Goal: Task Accomplishment & Management: Use online tool/utility

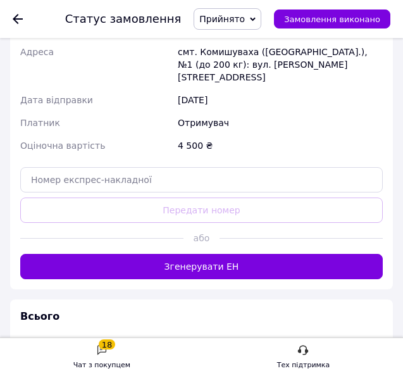
scroll to position [1199, 0]
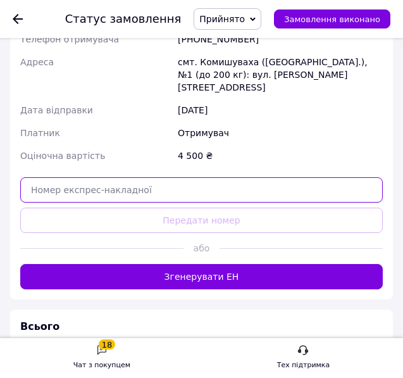
click at [100, 177] on input "text" at bounding box center [201, 189] width 363 height 25
paste input "20451224936920"
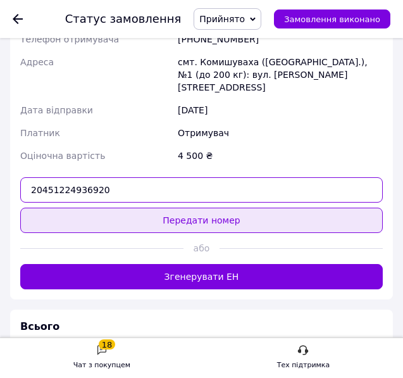
type input "20451224936920"
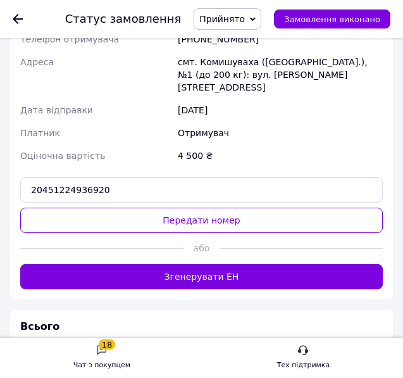
click at [141, 208] on button "Передати номер" at bounding box center [201, 220] width 363 height 25
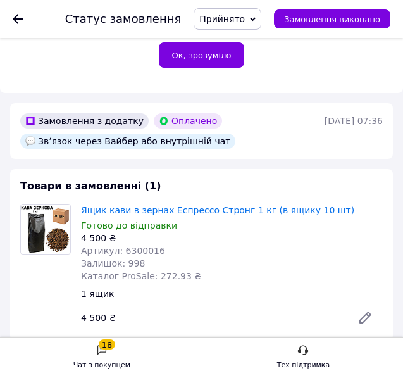
scroll to position [453, 0]
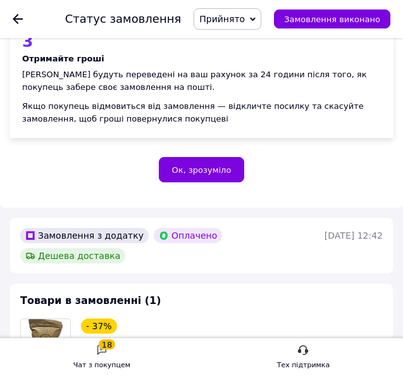
scroll to position [343, 0]
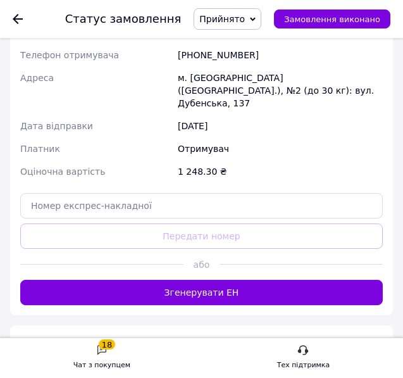
scroll to position [1330, 0]
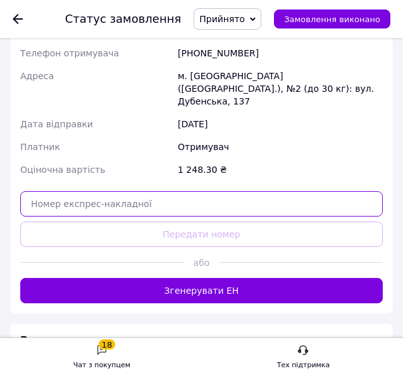
click at [78, 191] on input "text" at bounding box center [201, 203] width 363 height 25
paste input "20451224712464"
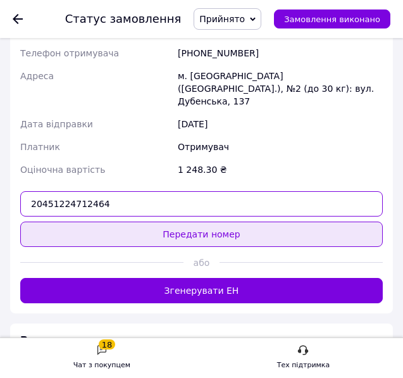
type input "20451224712464"
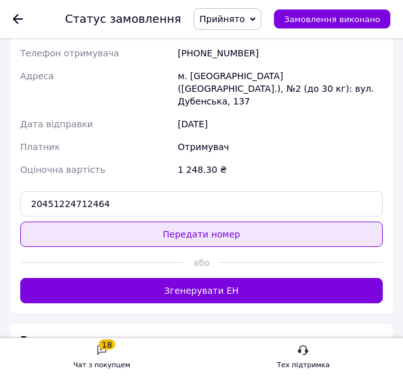
click at [118, 222] on button "Передати номер" at bounding box center [201, 234] width 363 height 25
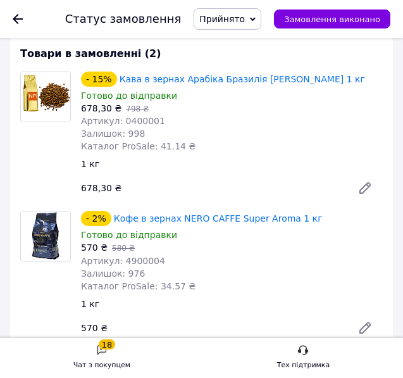
scroll to position [462, 0]
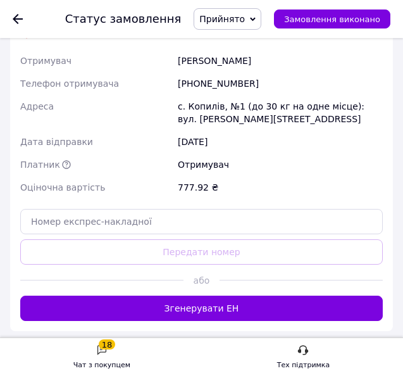
scroll to position [1267, 0]
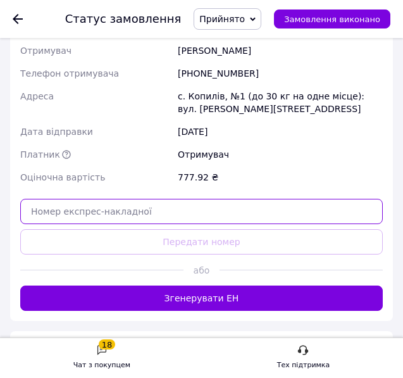
click at [89, 199] on input "text" at bounding box center [201, 211] width 363 height 25
paste input "20451225277684"
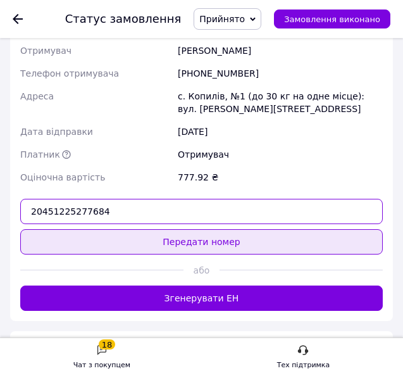
type input "20451225277684"
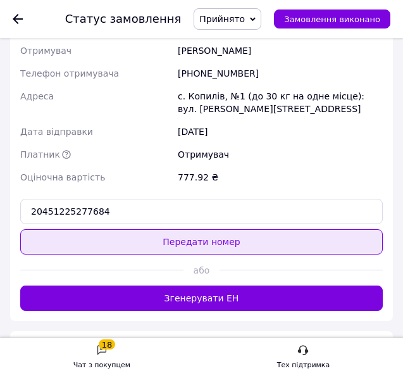
click at [121, 229] on button "Передати номер" at bounding box center [201, 241] width 363 height 25
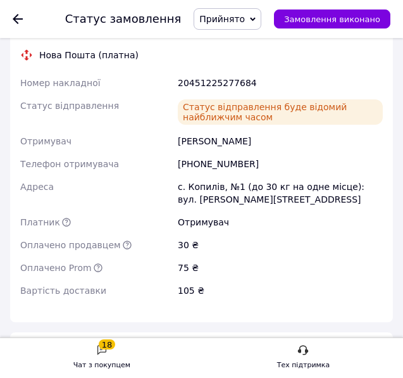
scroll to position [1203, 0]
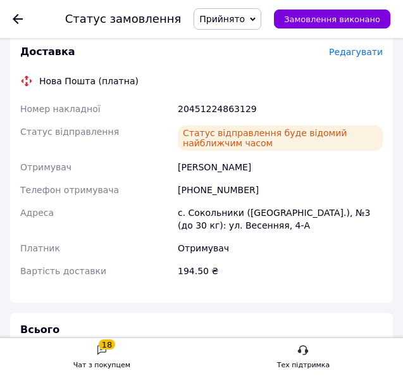
scroll to position [1013, 0]
